Goal: Information Seeking & Learning: Learn about a topic

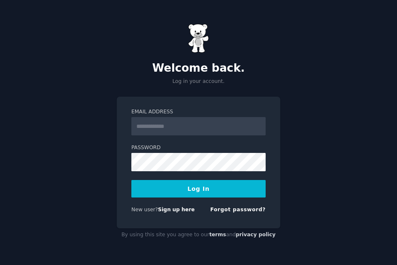
click at [158, 128] on input "Email Address" at bounding box center [198, 126] width 134 height 18
click at [168, 211] on link "Sign up here" at bounding box center [176, 210] width 37 height 6
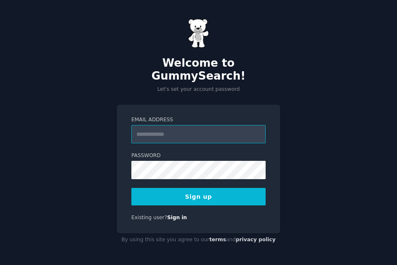
click at [167, 126] on input "Email Address" at bounding box center [198, 134] width 134 height 18
type input "**********"
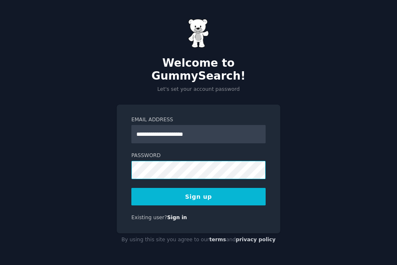
click at [131, 188] on button "Sign up" at bounding box center [198, 197] width 134 height 18
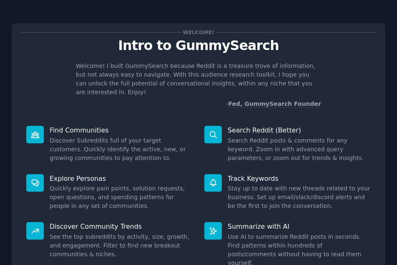
scroll to position [61, 0]
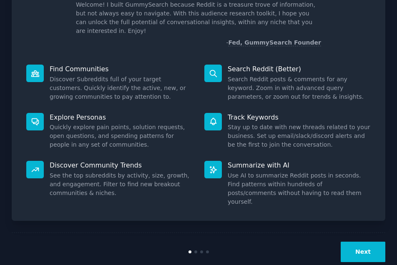
click at [361, 242] on button "Next" at bounding box center [363, 252] width 45 height 20
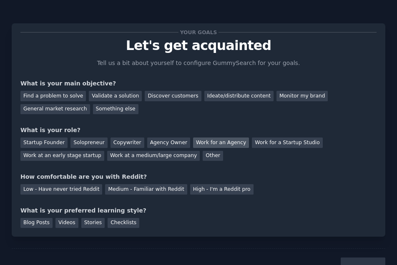
click at [211, 142] on div "Work for an Agency" at bounding box center [221, 143] width 56 height 10
click at [59, 94] on div "Find a problem to solve" at bounding box center [52, 96] width 65 height 10
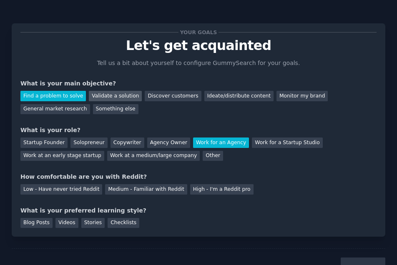
click at [90, 94] on div "Validate a solution" at bounding box center [115, 96] width 53 height 10
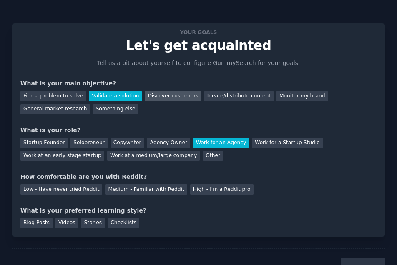
click at [161, 95] on div "Discover customers" at bounding box center [173, 96] width 56 height 10
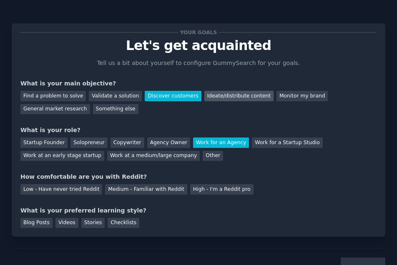
click at [216, 97] on div "Ideate/distribute content" at bounding box center [238, 96] width 69 height 10
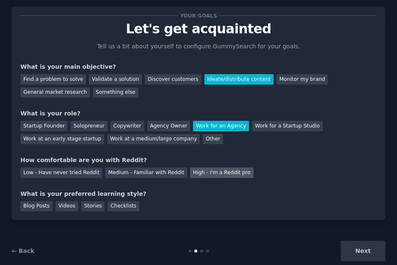
scroll to position [33, 0]
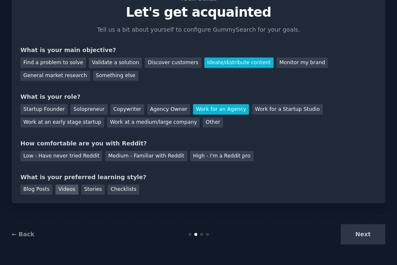
click at [66, 190] on div "Videos" at bounding box center [66, 190] width 23 height 10
click at [193, 157] on div "High - I'm a Reddit pro" at bounding box center [221, 156] width 63 height 10
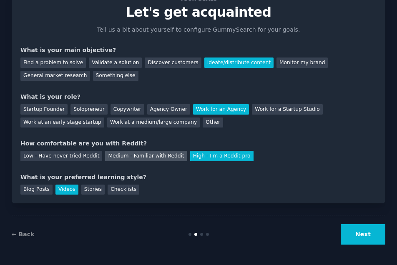
click at [140, 157] on div "Medium - Familiar with Reddit" at bounding box center [146, 156] width 82 height 10
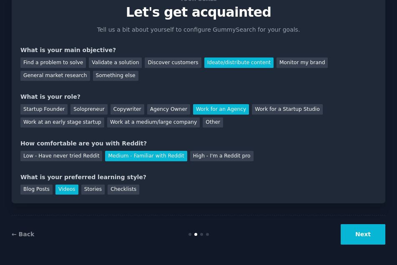
click at [347, 234] on button "Next" at bounding box center [363, 234] width 45 height 20
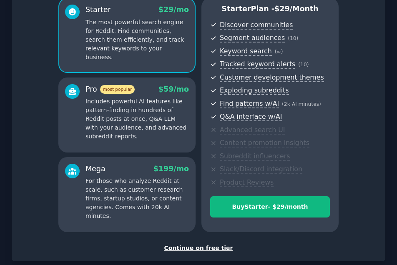
scroll to position [123, 0]
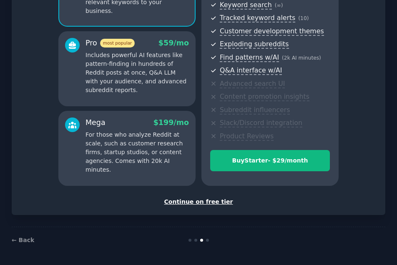
click at [204, 203] on div "Continue on free tier" at bounding box center [198, 202] width 356 height 9
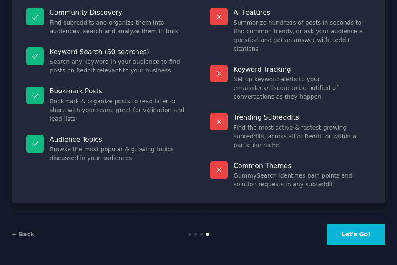
scroll to position [60, 0]
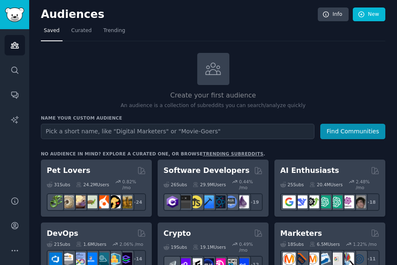
click at [178, 134] on input "text" at bounding box center [178, 131] width 274 height 15
click at [107, 131] on input "text" at bounding box center [178, 131] width 274 height 15
type input "real estate"
click at [320, 124] on button "Find Communities" at bounding box center [352, 131] width 65 height 15
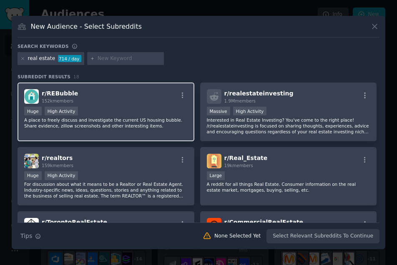
click at [160, 110] on div "Huge High Activity" at bounding box center [105, 112] width 163 height 10
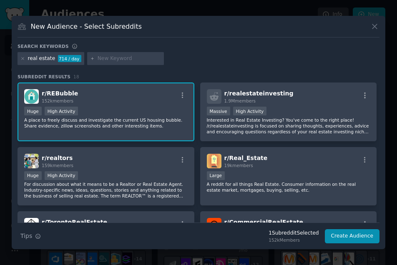
click at [147, 125] on p "A place to freely discuss and investigate the current US housing bubble. Share …" at bounding box center [105, 123] width 163 height 12
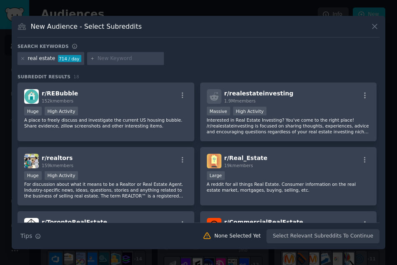
click at [132, 61] on input "text" at bounding box center [129, 59] width 63 height 8
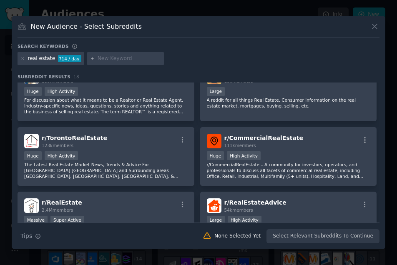
scroll to position [83, 0]
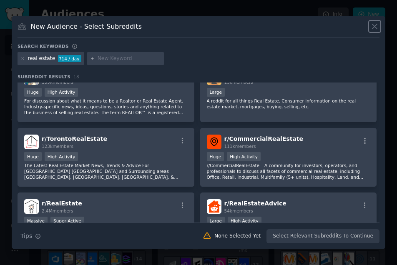
click at [372, 25] on icon at bounding box center [374, 26] width 9 height 9
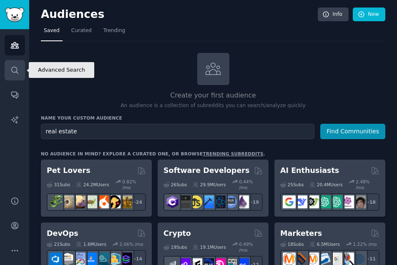
click at [18, 73] on icon "Sidebar" at bounding box center [14, 70] width 9 height 9
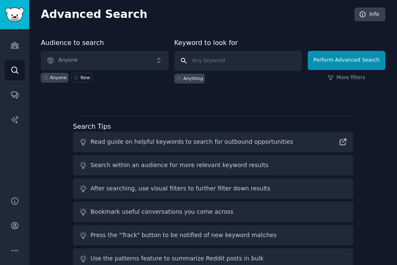
click at [235, 64] on input "text" at bounding box center [238, 61] width 128 height 20
type input "real estate purchases"
click button "Perform Advanced Search" at bounding box center [347, 60] width 78 height 19
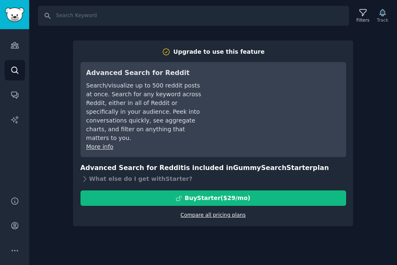
click at [226, 212] on link "Compare all pricing plans" at bounding box center [213, 215] width 65 height 6
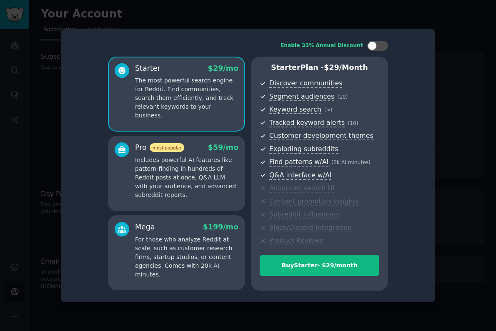
click at [397, 146] on div at bounding box center [248, 165] width 496 height 331
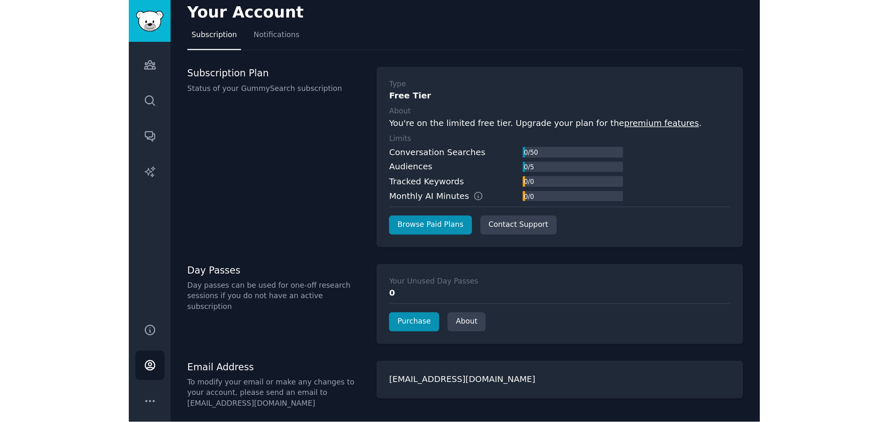
scroll to position [7, 0]
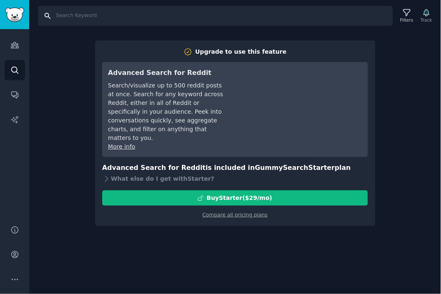
click at [76, 16] on input "Search" at bounding box center [215, 16] width 355 height 20
type input "real estate"
click at [190, 19] on input "real estate" at bounding box center [215, 16] width 355 height 20
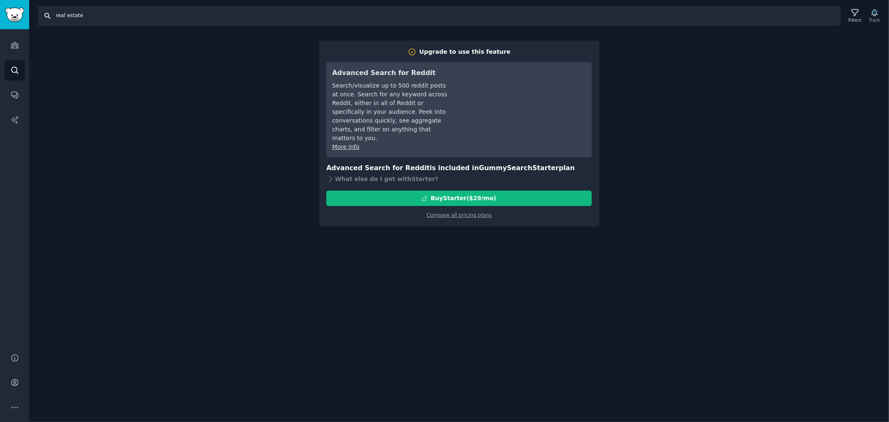
click at [185, 13] on input "real estate" at bounding box center [440, 16] width 804 height 20
click at [14, 94] on icon "Sidebar" at bounding box center [14, 94] width 9 height 9
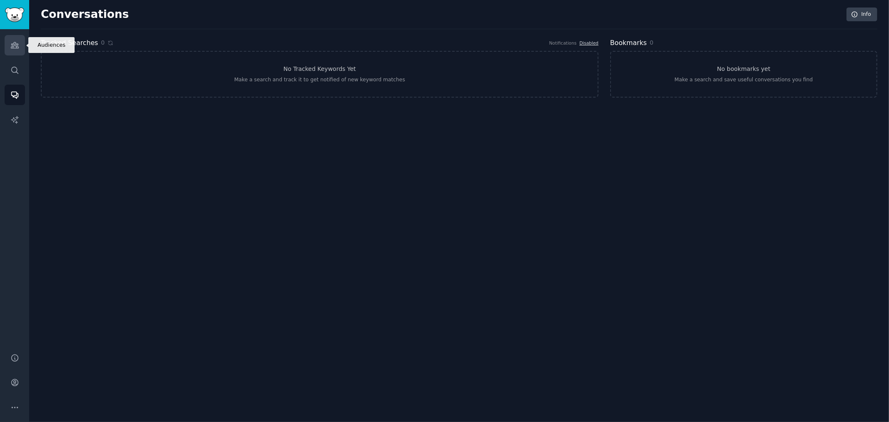
click at [22, 53] on link "Audiences" at bounding box center [15, 45] width 20 height 20
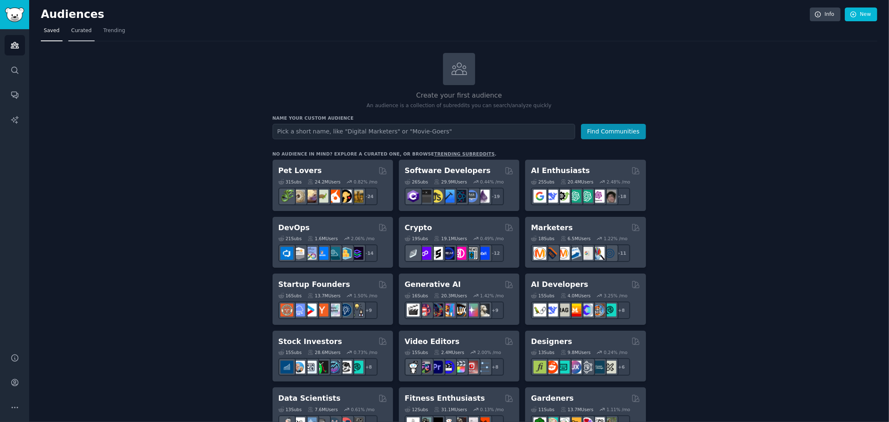
click at [85, 38] on link "Curated" at bounding box center [81, 32] width 26 height 17
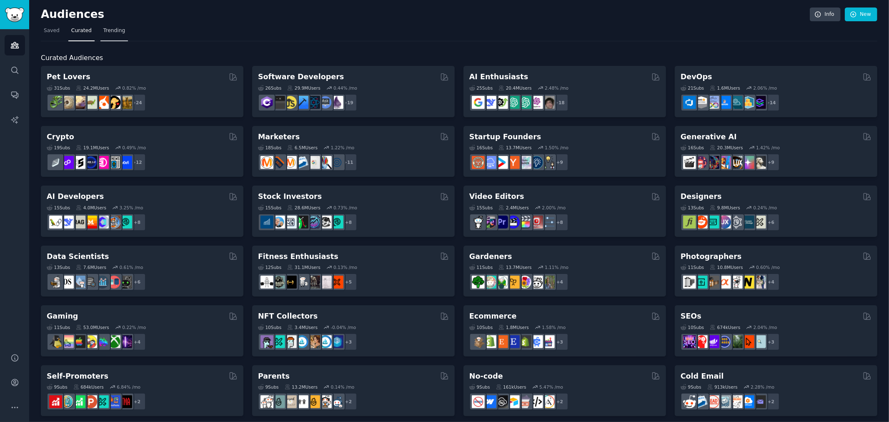
click at [119, 34] on span "Trending" at bounding box center [114, 31] width 22 height 8
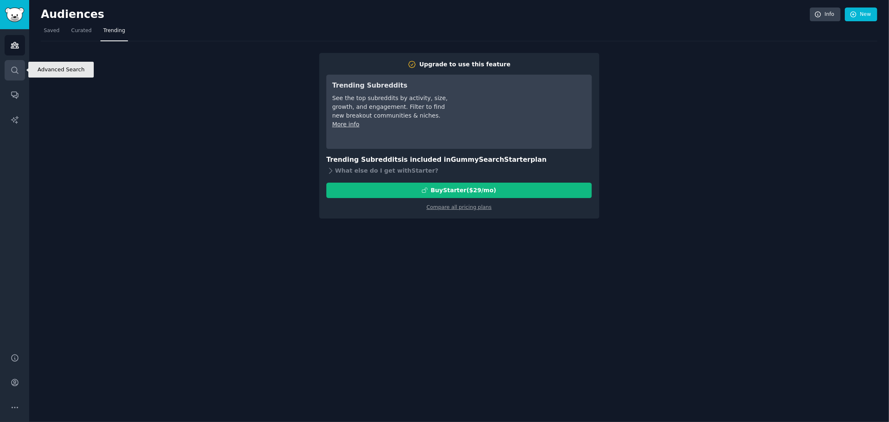
click at [12, 75] on link "Search" at bounding box center [15, 70] width 20 height 20
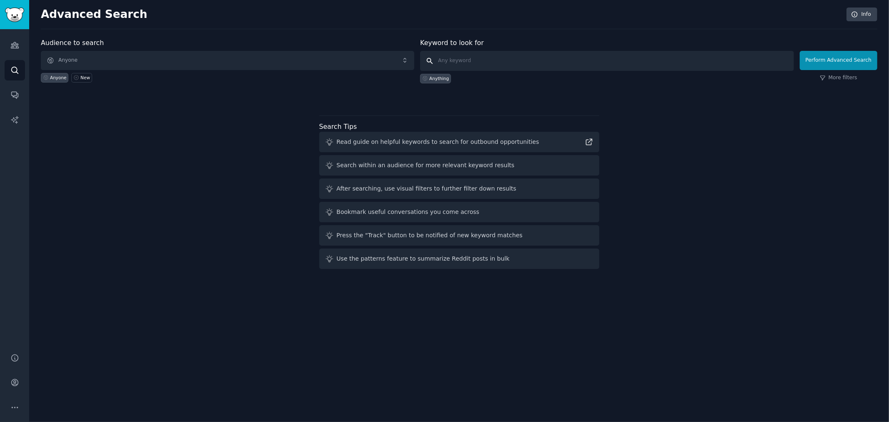
click at [397, 63] on input "text" at bounding box center [607, 61] width 374 height 20
type input "real estate"
click button "Perform Advanced Search" at bounding box center [839, 60] width 78 height 19
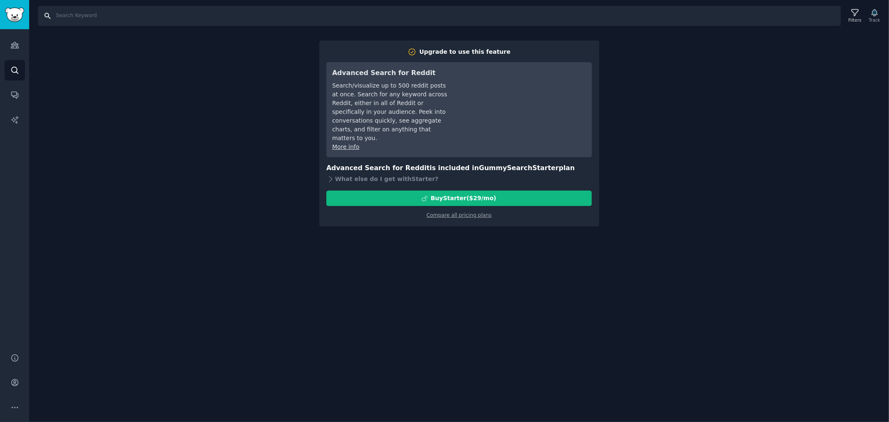
click at [239, 9] on input "Search" at bounding box center [440, 16] width 804 height 20
click at [18, 50] on link "Audiences" at bounding box center [15, 45] width 20 height 20
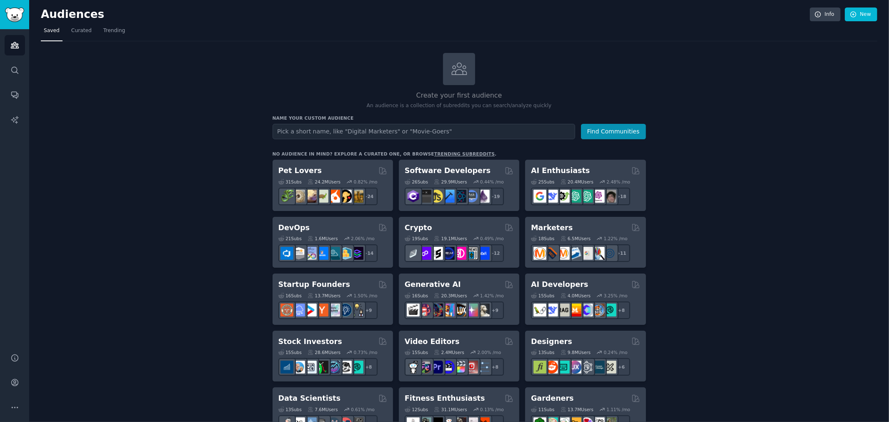
click at [319, 131] on input "text" at bounding box center [424, 131] width 303 height 15
type input "real estate"
click at [397, 124] on button "Find Communities" at bounding box center [613, 131] width 65 height 15
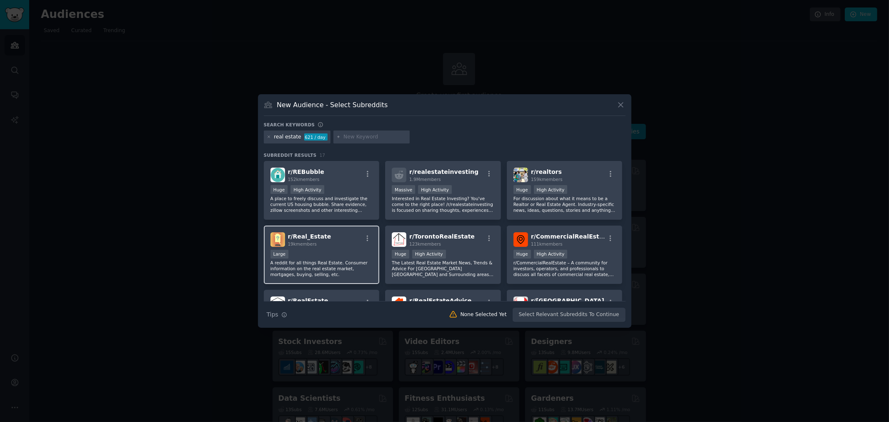
click at [326, 260] on p "A reddit for all things Real Estate. Consumer information on the real estate ma…" at bounding box center [322, 269] width 103 height 18
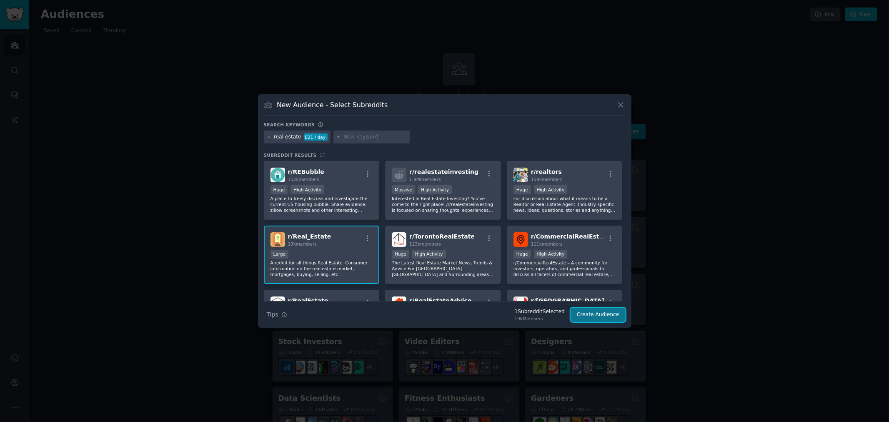
click at [397, 265] on button "Create Audience" at bounding box center [598, 315] width 55 height 14
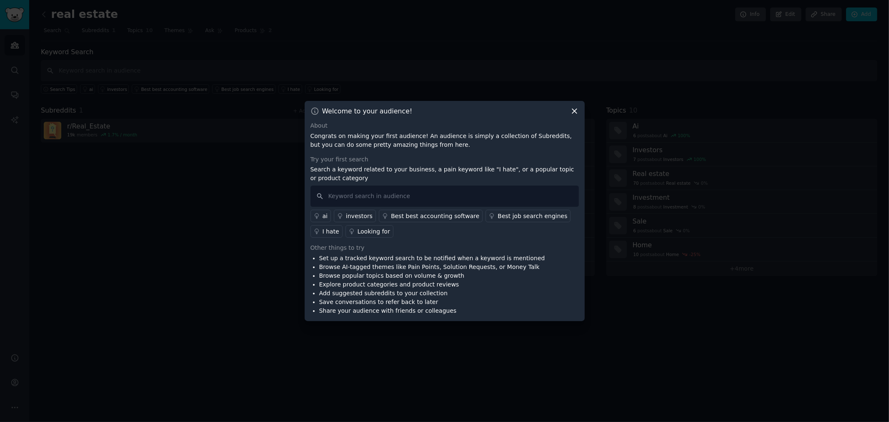
click at [397, 109] on icon at bounding box center [574, 111] width 9 height 9
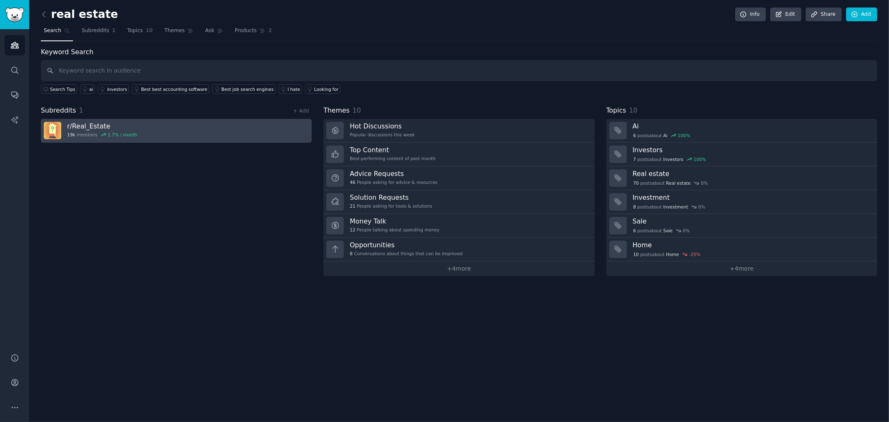
click at [193, 126] on link "r/ Real_Estate 19k members 1.7 % / month" at bounding box center [176, 131] width 271 height 24
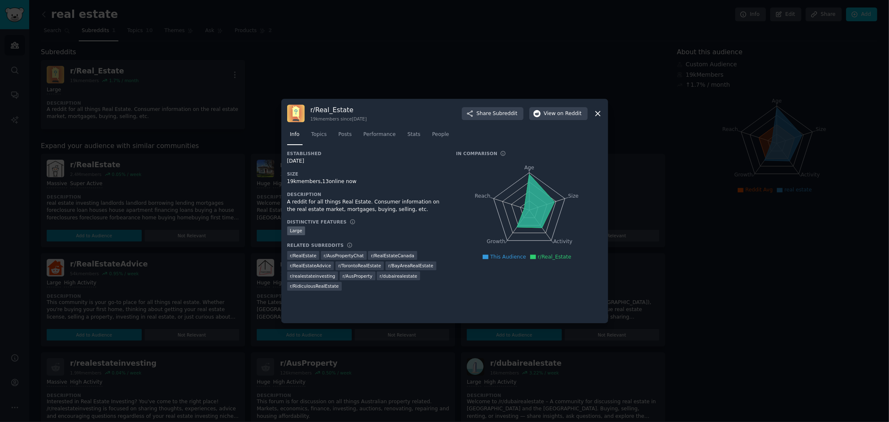
click at [397, 111] on icon at bounding box center [598, 113] width 9 height 9
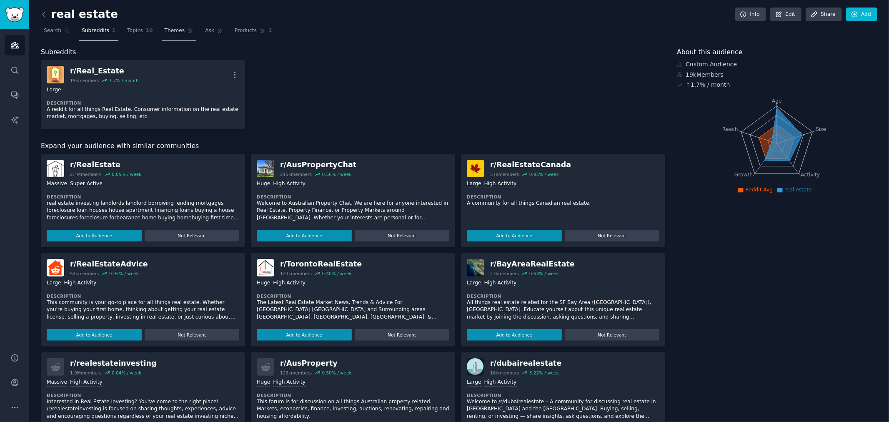
click at [170, 30] on span "Themes" at bounding box center [175, 31] width 20 height 8
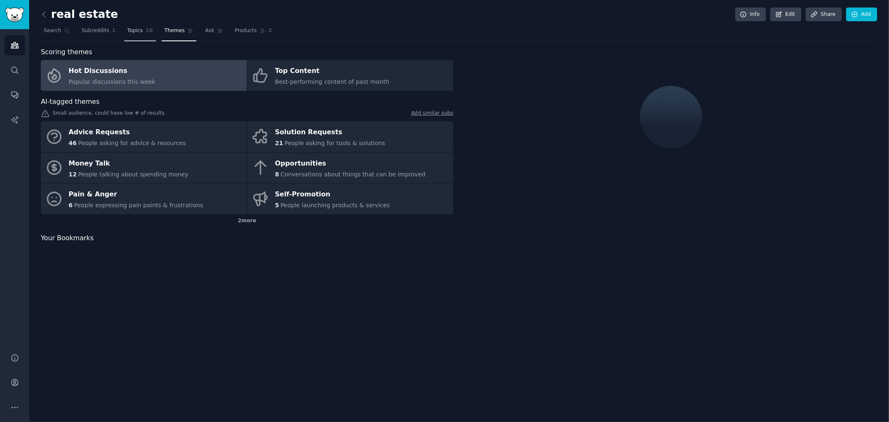
click at [131, 29] on span "Topics" at bounding box center [134, 31] width 15 height 8
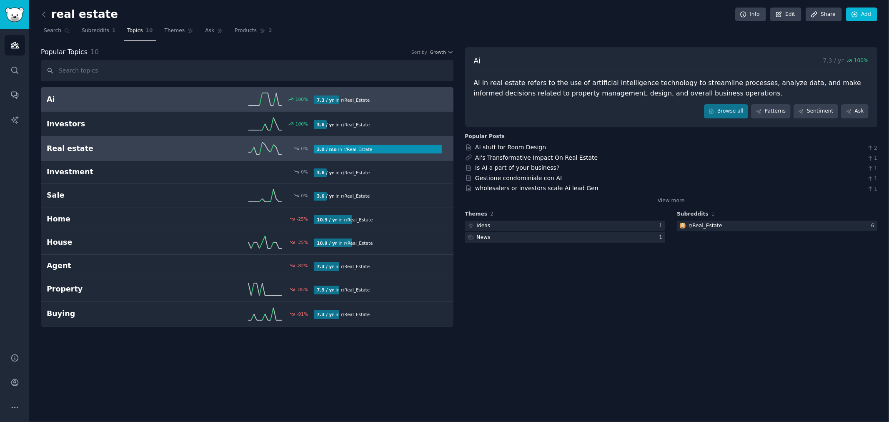
click at [136, 148] on h2 "Real estate" at bounding box center [114, 148] width 134 height 10
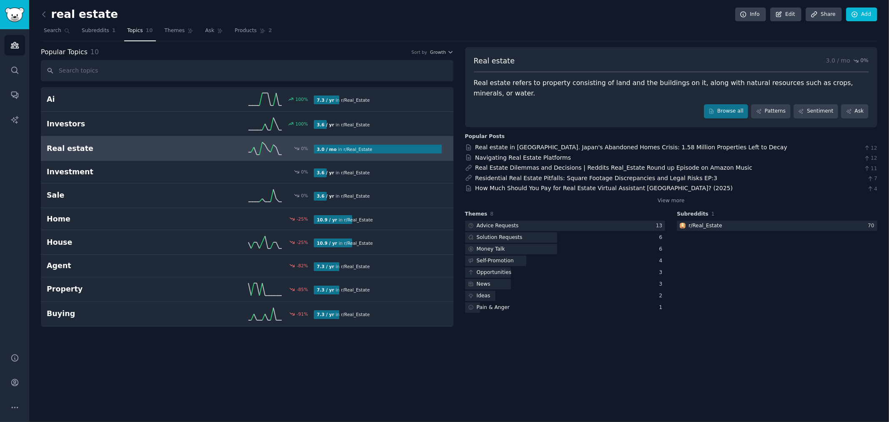
drag, startPoint x: 136, startPoint y: 148, endPoint x: 640, endPoint y: 336, distance: 538.0
click at [397, 265] on div "real estate Info Edit Share Add Search Subreddits 1 Topics 10 Themes Ask Produc…" at bounding box center [459, 211] width 860 height 422
click at [397, 104] on link "Browse all" at bounding box center [726, 111] width 45 height 14
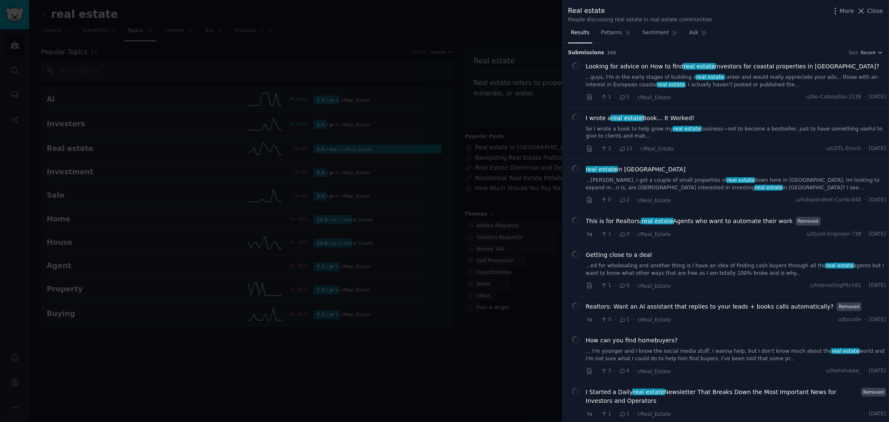
click at [397, 124] on div at bounding box center [444, 211] width 889 height 422
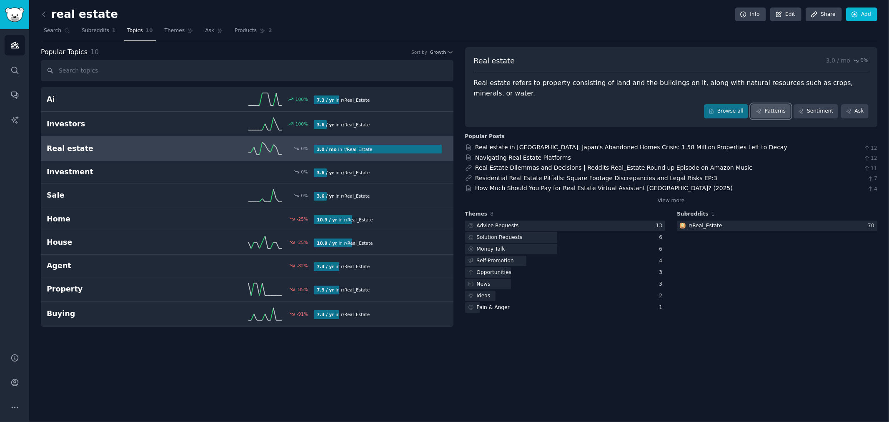
click at [397, 104] on link "Patterns" at bounding box center [770, 111] width 39 height 14
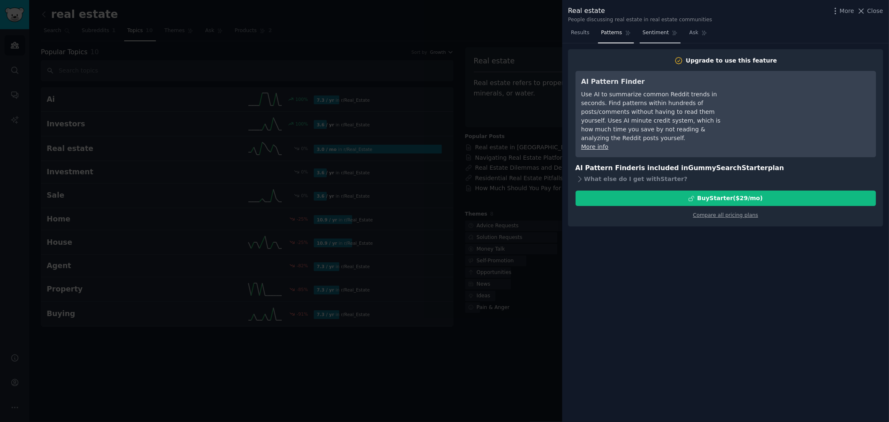
click at [397, 30] on span "Sentiment" at bounding box center [656, 33] width 26 height 8
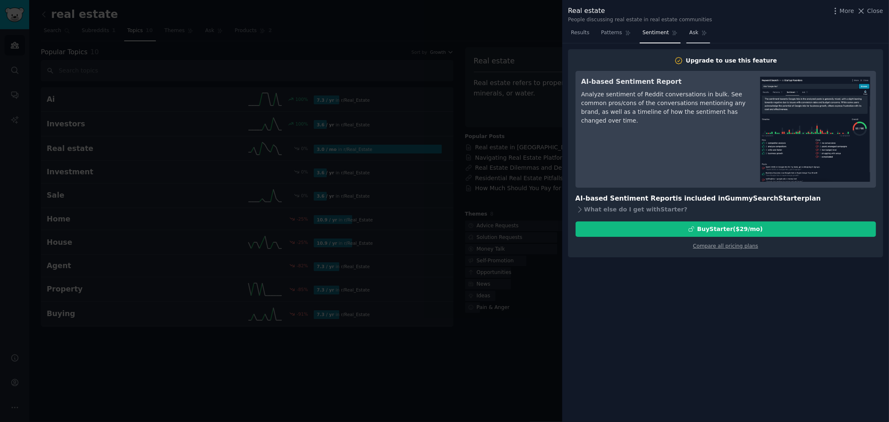
click at [397, 35] on icon at bounding box center [705, 33] width 6 height 6
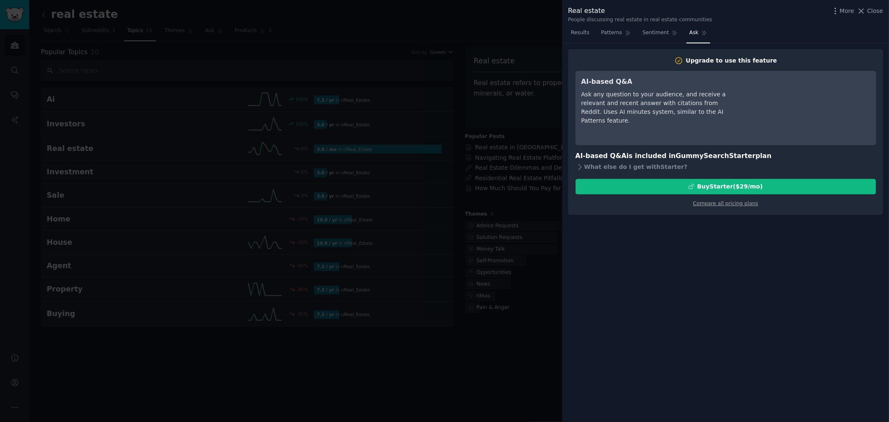
click at [397, 32] on nav "Results Patterns Sentiment Ask" at bounding box center [639, 34] width 142 height 17
click at [397, 34] on span "Results" at bounding box center [580, 33] width 18 height 8
click at [397, 113] on div at bounding box center [444, 211] width 889 height 422
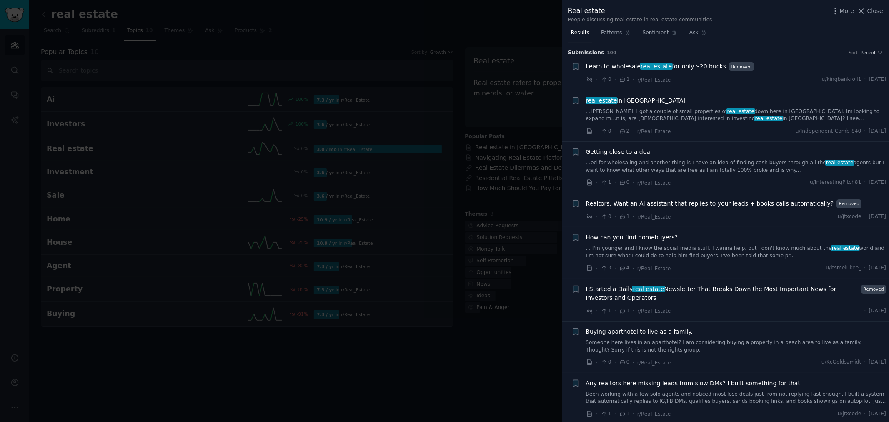
click at [397, 78] on div at bounding box center [444, 211] width 889 height 422
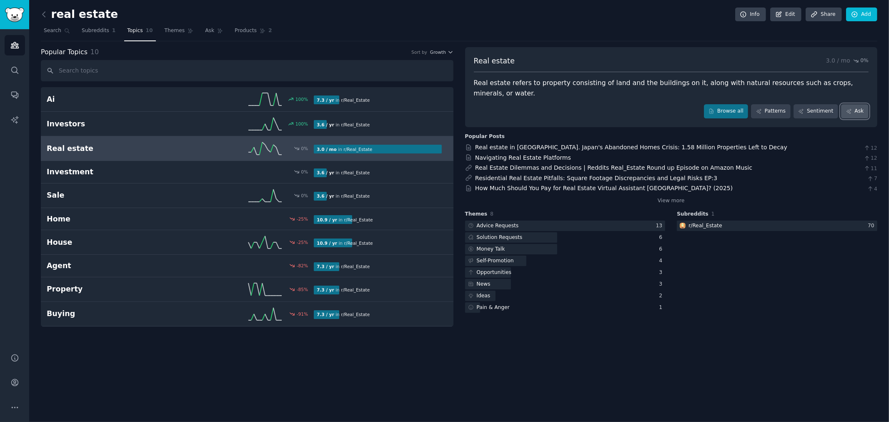
click at [397, 104] on link "Ask" at bounding box center [855, 111] width 28 height 14
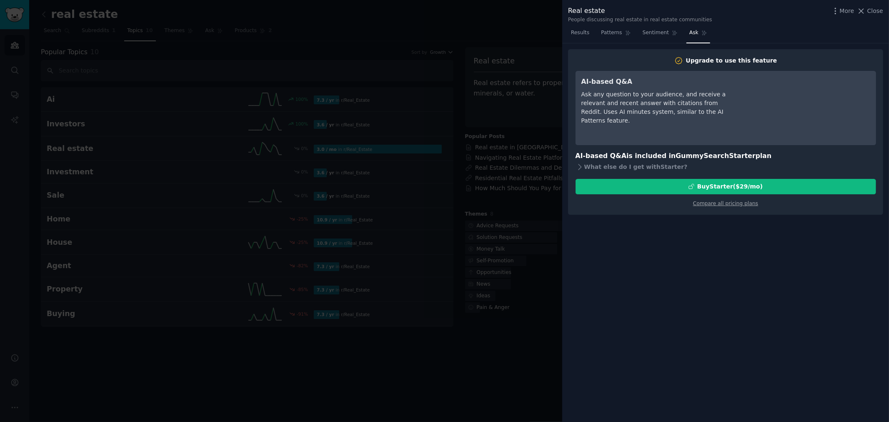
drag, startPoint x: 485, startPoint y: 99, endPoint x: 494, endPoint y: 97, distance: 8.6
click at [397, 99] on div at bounding box center [444, 211] width 889 height 422
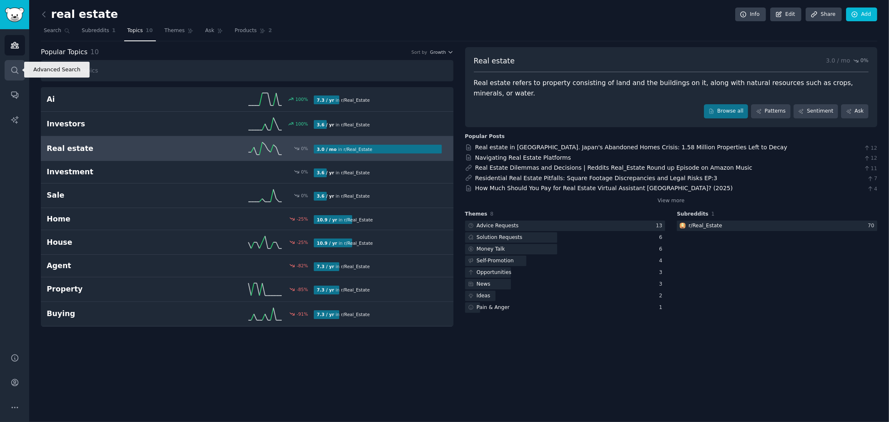
click at [13, 74] on link "Search" at bounding box center [15, 70] width 20 height 20
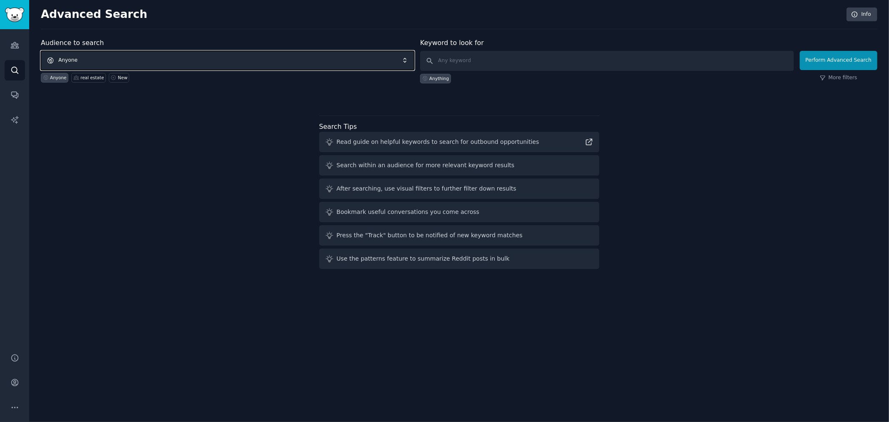
click at [126, 56] on span "Anyone" at bounding box center [228, 60] width 374 height 19
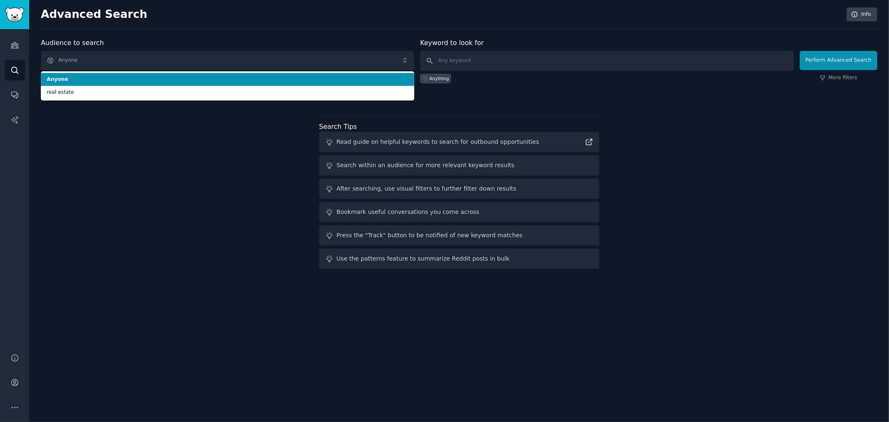
click at [13, 84] on div "Audiences Search Conversations AI Reports" at bounding box center [14, 186] width 29 height 314
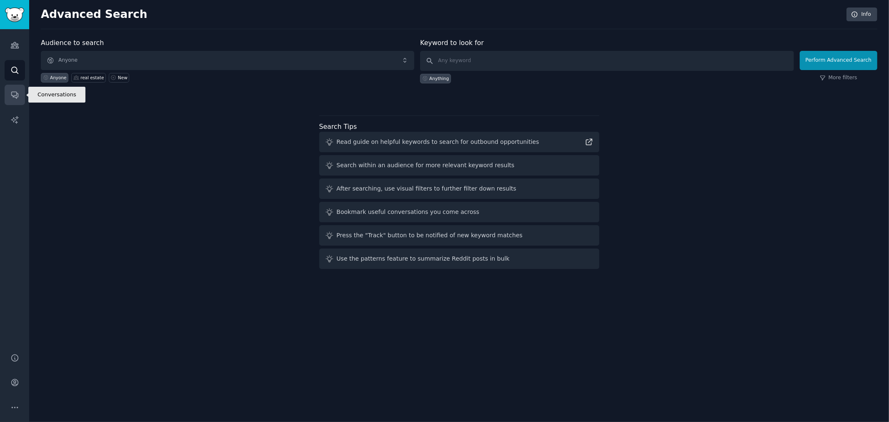
click at [13, 94] on icon "Sidebar" at bounding box center [14, 94] width 9 height 9
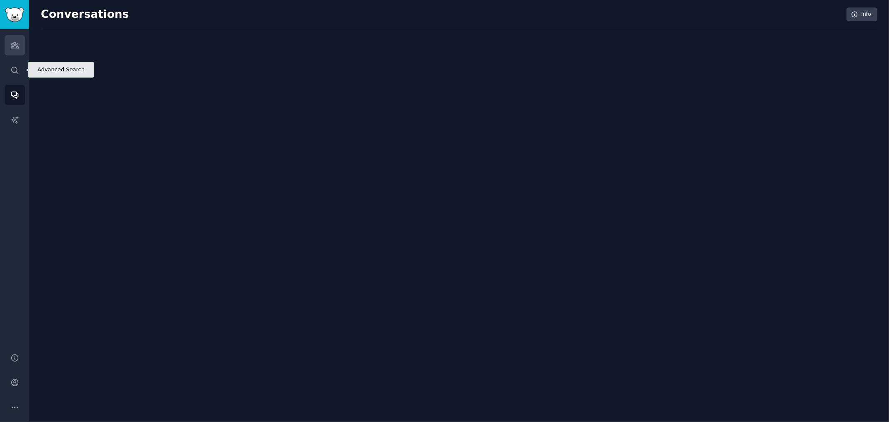
click at [16, 48] on icon "Sidebar" at bounding box center [14, 45] width 9 height 9
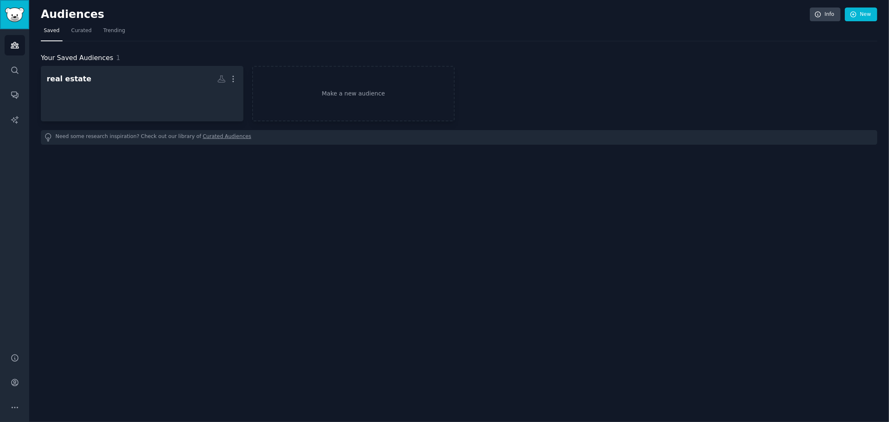
click at [21, 1] on link "Sidebar" at bounding box center [14, 14] width 29 height 29
click at [18, 10] on img "Sidebar" at bounding box center [14, 15] width 19 height 15
click at [79, 32] on span "Curated" at bounding box center [81, 31] width 20 height 8
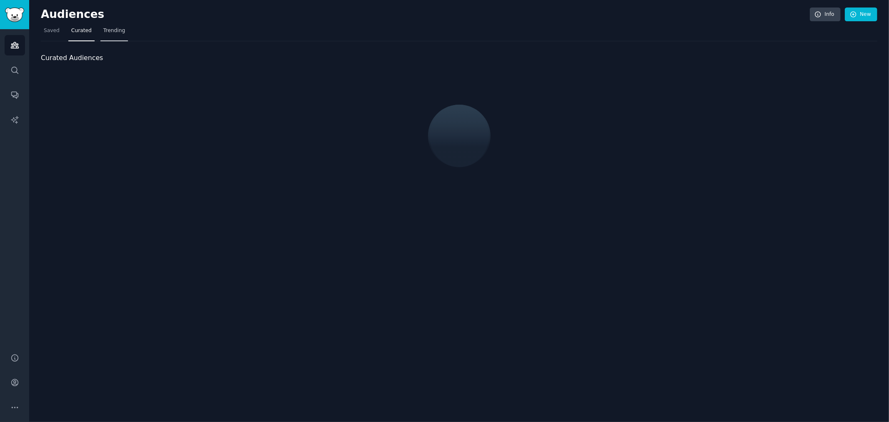
click at [106, 28] on span "Trending" at bounding box center [114, 31] width 22 height 8
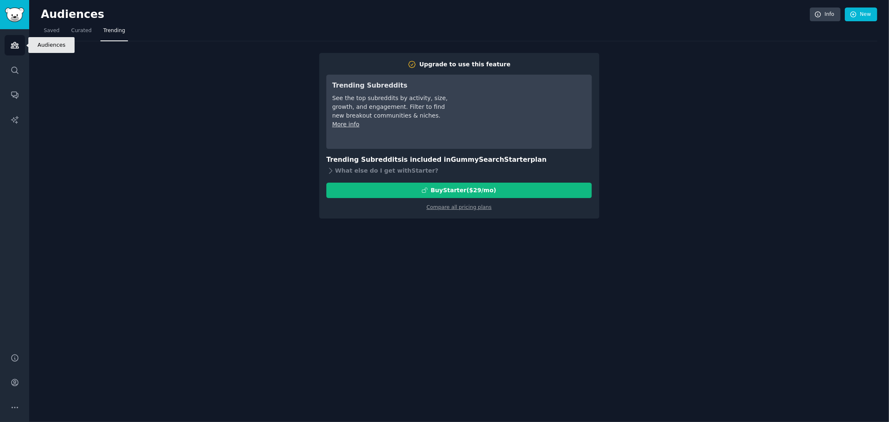
click at [8, 48] on link "Audiences" at bounding box center [15, 45] width 20 height 20
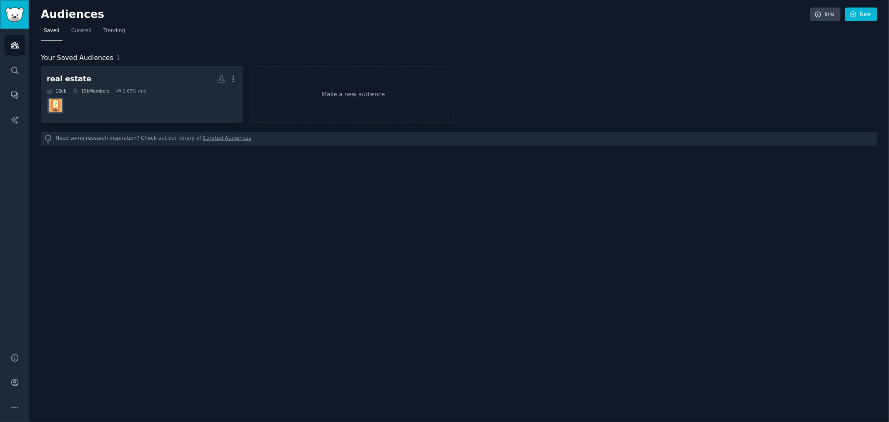
click at [16, 15] on img "Sidebar" at bounding box center [14, 15] width 19 height 15
click at [18, 63] on link "Search" at bounding box center [15, 70] width 20 height 20
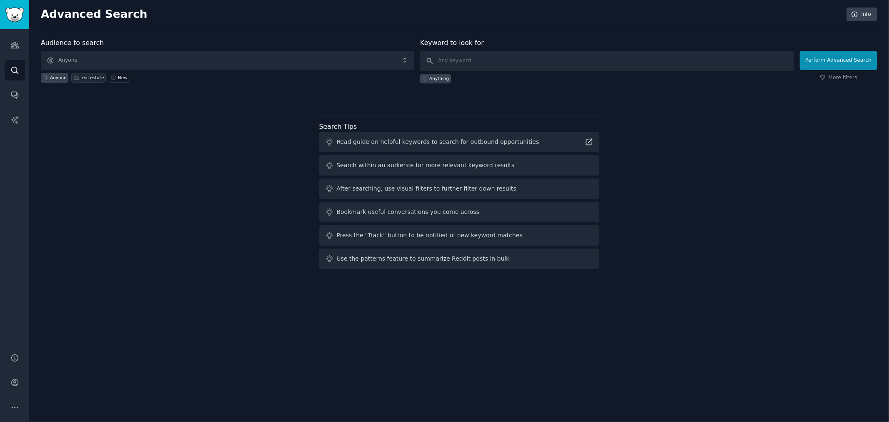
click at [91, 78] on div "real estate" at bounding box center [91, 78] width 23 height 6
click at [15, 18] on img "Sidebar" at bounding box center [14, 15] width 19 height 15
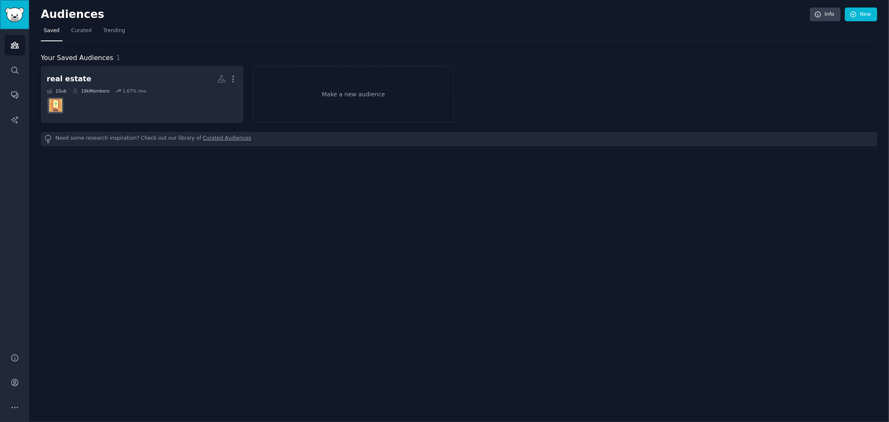
click at [15, 18] on img "Sidebar" at bounding box center [14, 15] width 19 height 15
click at [103, 31] on span "Trending" at bounding box center [114, 31] width 22 height 8
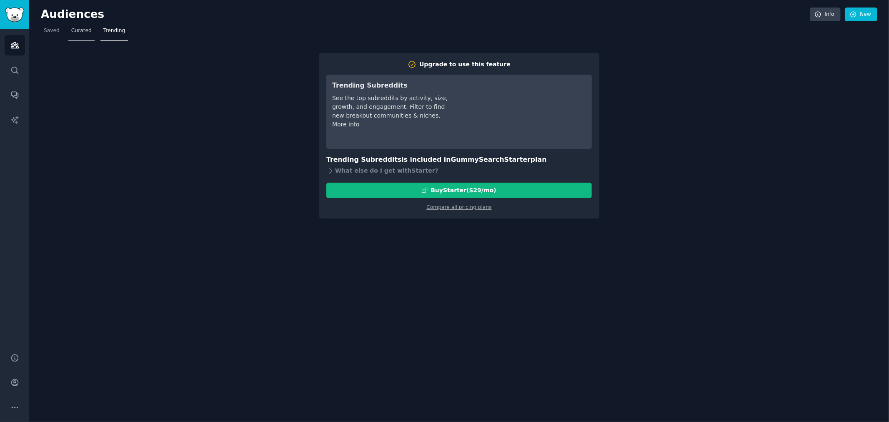
click at [73, 32] on span "Curated" at bounding box center [81, 31] width 20 height 8
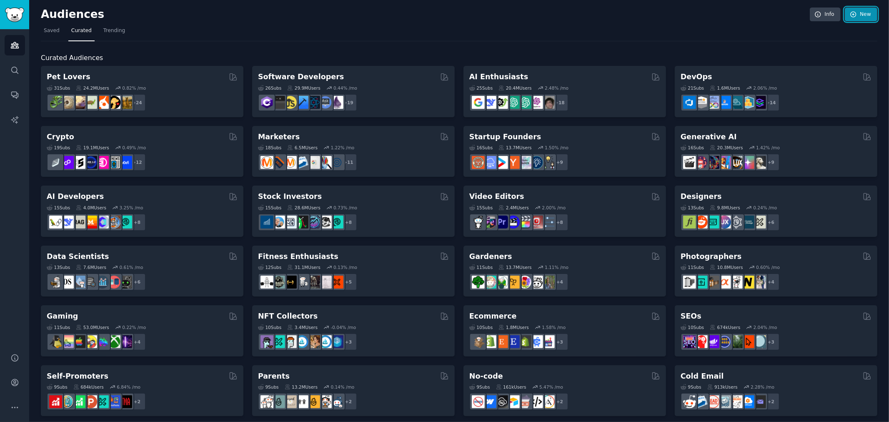
click at [397, 17] on icon at bounding box center [854, 15] width 8 height 8
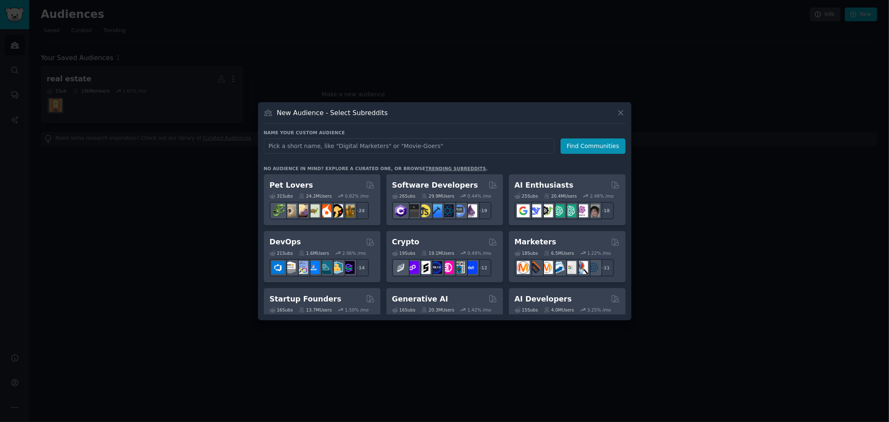
drag, startPoint x: 399, startPoint y: 151, endPoint x: 381, endPoint y: 152, distance: 18.0
click at [381, 152] on input "text" at bounding box center [409, 145] width 291 height 15
type input "family friendly neigborhood"
click button "Find Communities" at bounding box center [593, 145] width 65 height 15
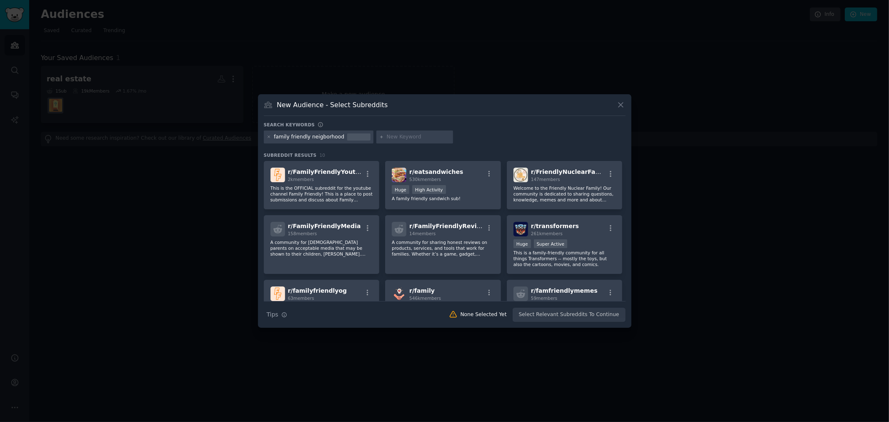
drag, startPoint x: 497, startPoint y: 135, endPoint x: 476, endPoint y: 129, distance: 22.1
click at [397, 129] on div "Search keywords" at bounding box center [445, 126] width 362 height 9
click at [397, 106] on div "New Audience - Select Subreddits" at bounding box center [445, 108] width 362 height 16
click at [397, 107] on icon at bounding box center [621, 104] width 9 height 9
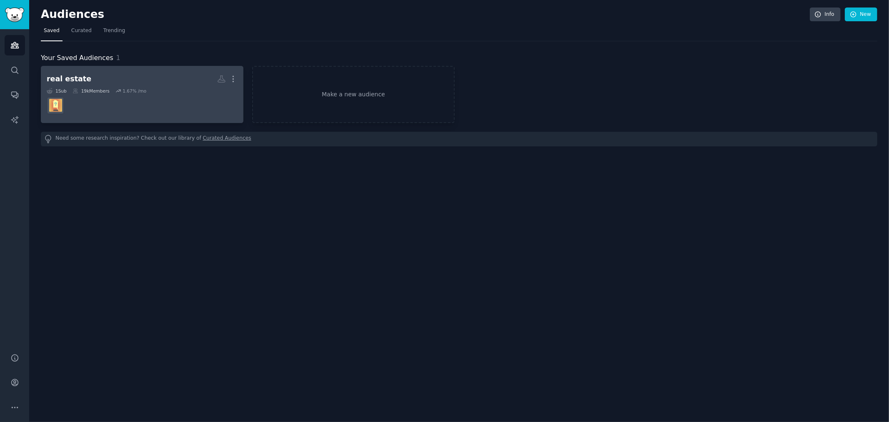
click at [220, 102] on dd at bounding box center [142, 105] width 191 height 23
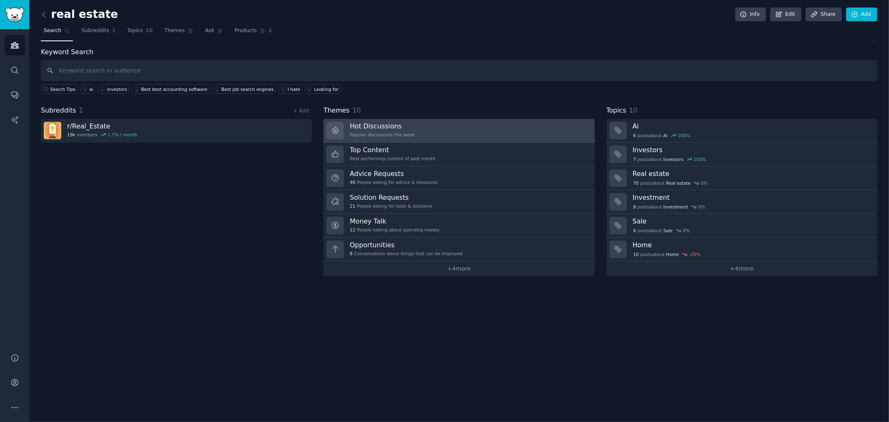
click at [397, 133] on link "Hot Discussions Popular discussions this week" at bounding box center [459, 131] width 271 height 24
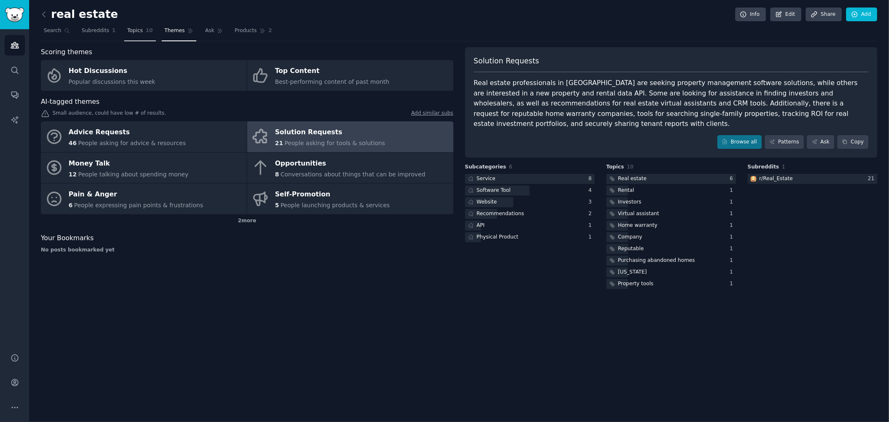
click at [142, 36] on link "Topics 10" at bounding box center [139, 32] width 31 height 17
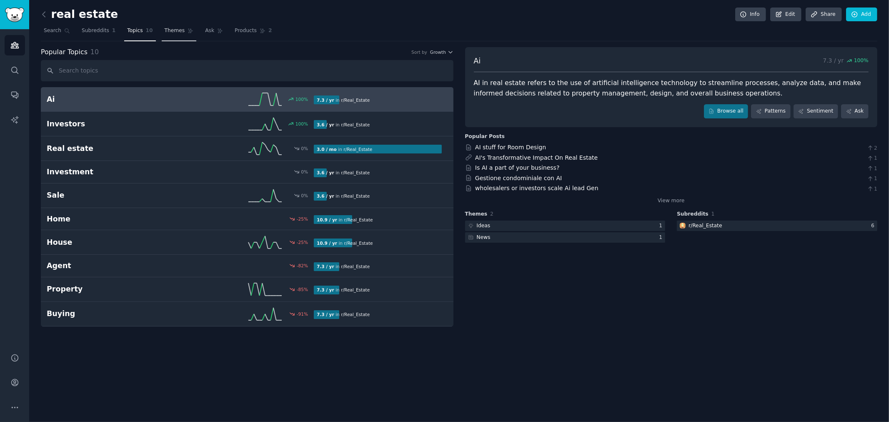
click at [165, 34] on span "Themes" at bounding box center [175, 31] width 20 height 8
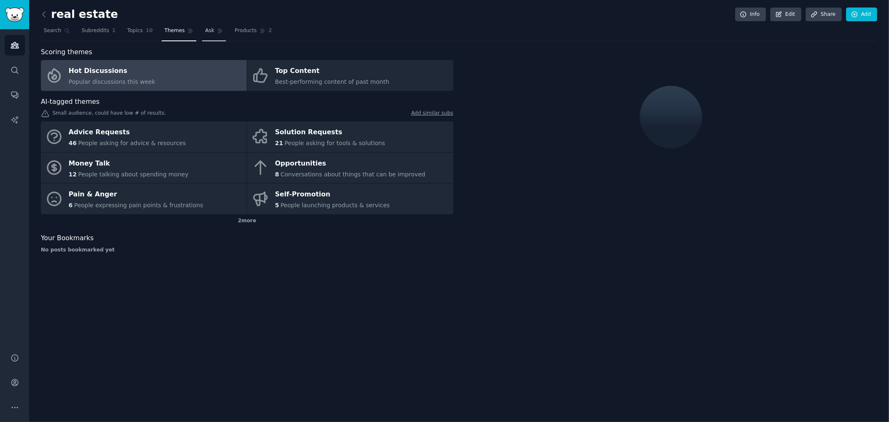
click at [202, 35] on link "Ask" at bounding box center [214, 32] width 24 height 17
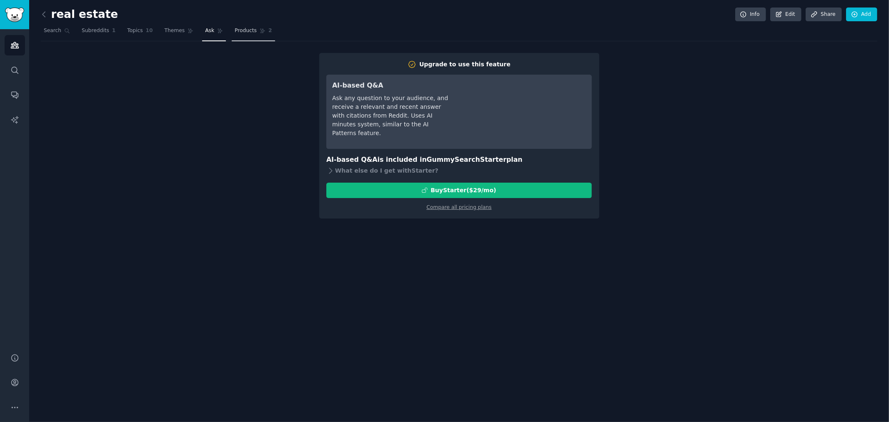
click at [239, 36] on link "Products 2" at bounding box center [253, 32] width 43 height 17
